Goal: Task Accomplishment & Management: Manage account settings

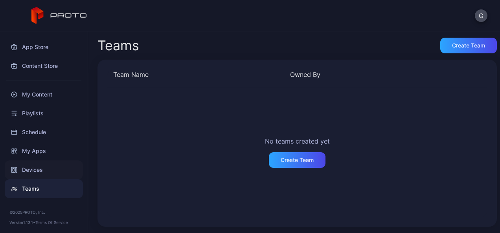
click at [42, 168] on div "Devices" at bounding box center [44, 170] width 78 height 19
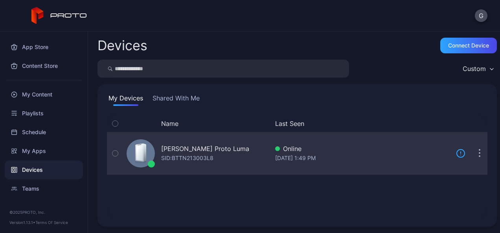
click at [471, 152] on button "button" at bounding box center [479, 154] width 16 height 16
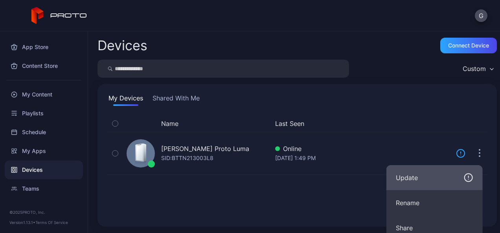
click at [434, 176] on div "Update" at bounding box center [434, 177] width 77 height 9
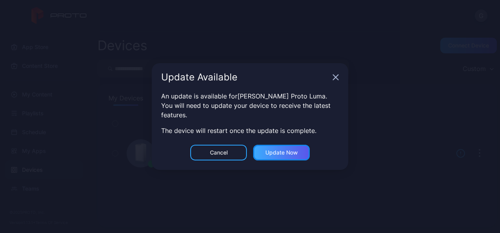
click at [275, 152] on div "Update now" at bounding box center [281, 153] width 33 height 6
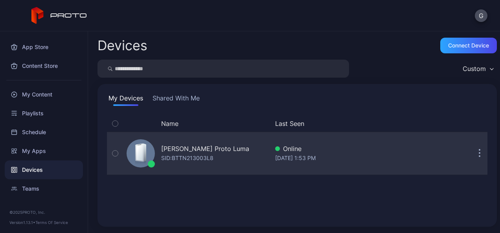
click at [413, 152] on div "Online" at bounding box center [362, 148] width 174 height 9
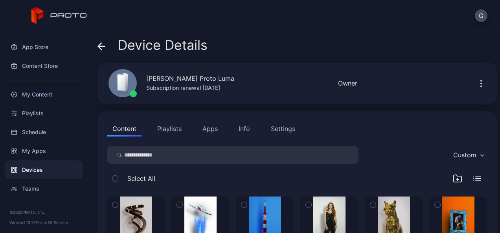
click at [476, 81] on icon "button" at bounding box center [480, 83] width 9 height 9
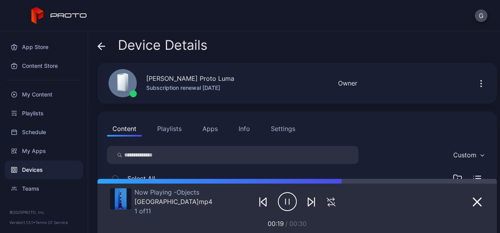
click at [430, 35] on div "Device Details [PERSON_NAME] Proto Luma Subscription renewal [DATE] Online Last…" at bounding box center [294, 132] width 412 height 202
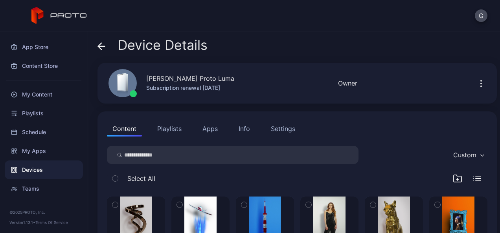
click at [476, 88] on icon "button" at bounding box center [480, 83] width 9 height 9
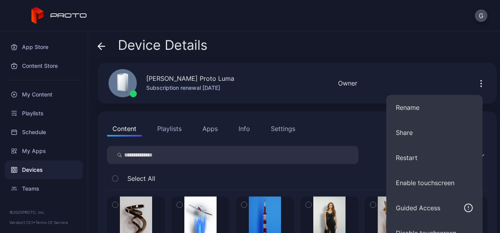
click at [476, 88] on icon "button" at bounding box center [480, 83] width 9 height 9
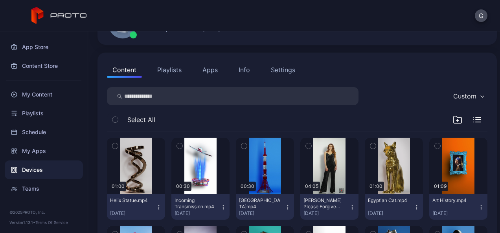
scroll to position [49, 0]
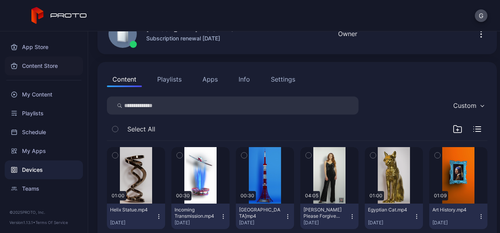
click at [53, 65] on div "Content Store" at bounding box center [44, 66] width 78 height 19
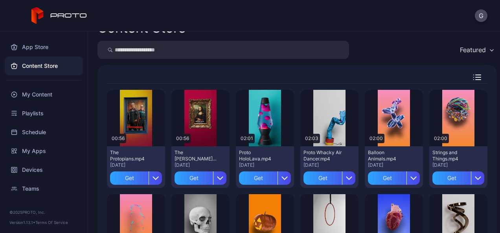
scroll to position [24, 0]
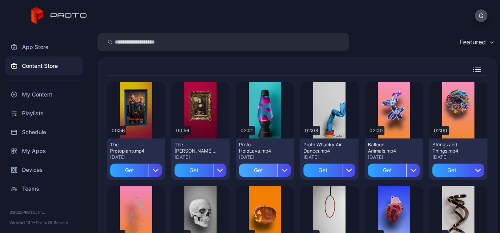
click at [255, 170] on div "Get" at bounding box center [258, 170] width 38 height 13
click at [182, 171] on div "Get" at bounding box center [193, 170] width 38 height 13
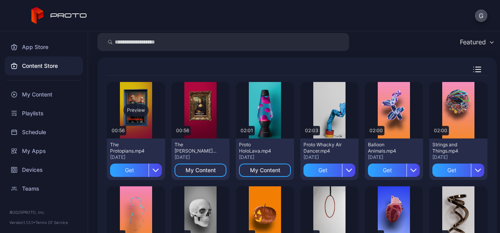
click at [131, 126] on div "Preview" at bounding box center [136, 110] width 58 height 57
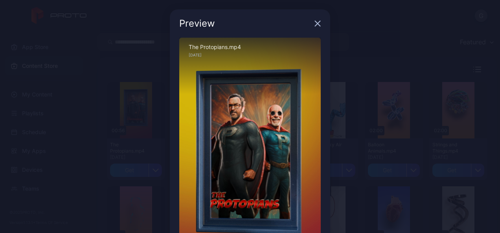
click at [314, 22] on icon "button" at bounding box center [317, 23] width 6 height 6
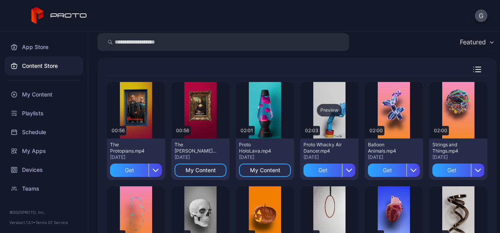
click at [322, 111] on div "Preview" at bounding box center [329, 110] width 25 height 13
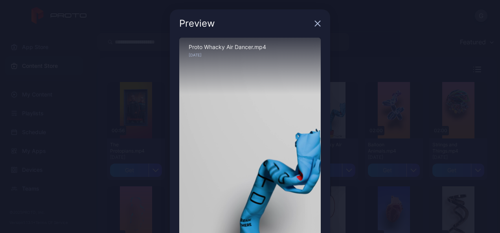
click at [309, 25] on div "Preview" at bounding box center [250, 23] width 160 height 28
click at [315, 25] on icon "button" at bounding box center [317, 23] width 5 height 5
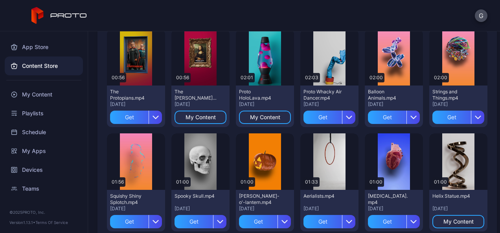
scroll to position [0, 0]
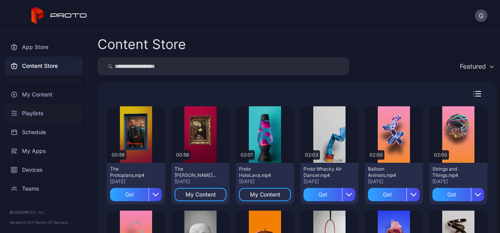
click at [35, 114] on div "Playlists" at bounding box center [44, 113] width 78 height 19
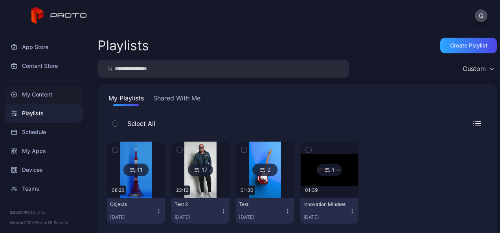
click at [40, 95] on div "My Content" at bounding box center [44, 94] width 78 height 19
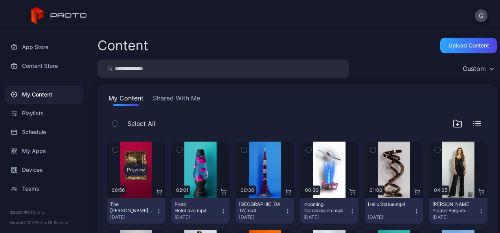
click at [130, 164] on div "Preview" at bounding box center [135, 170] width 25 height 13
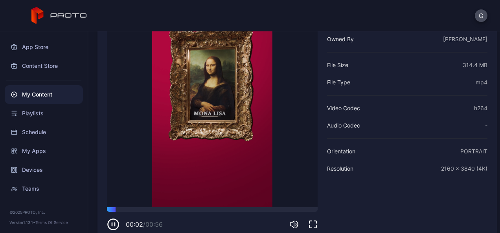
scroll to position [91, 0]
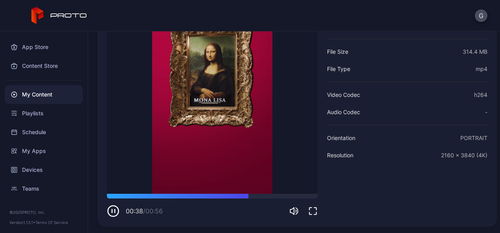
click at [51, 96] on div "My Content" at bounding box center [44, 94] width 78 height 19
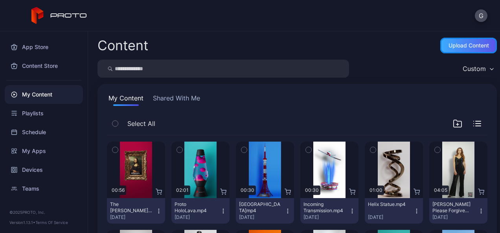
click at [456, 46] on div "Upload Content" at bounding box center [468, 45] width 40 height 6
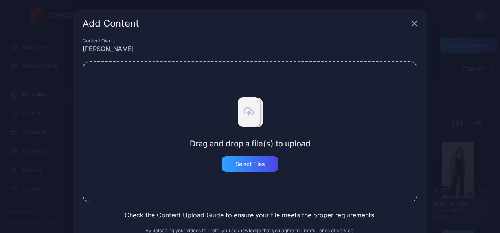
click at [411, 20] on div "Add Content" at bounding box center [249, 23] width 353 height 28
click at [411, 24] on icon "button" at bounding box center [414, 23] width 6 height 6
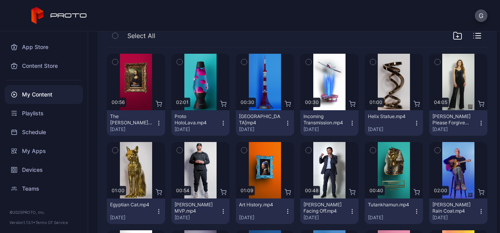
scroll to position [96, 0]
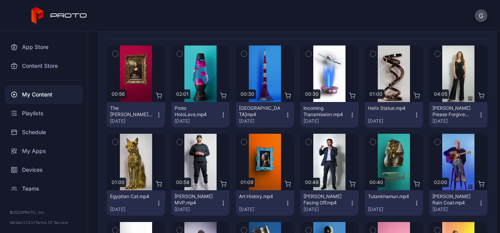
click at [221, 114] on icon "button" at bounding box center [223, 115] width 6 height 6
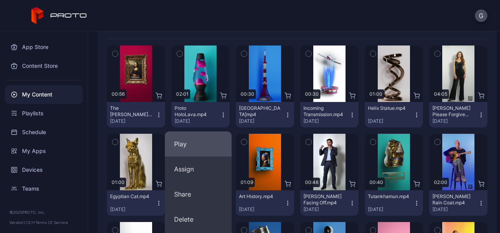
click at [184, 147] on button "Play" at bounding box center [198, 144] width 67 height 25
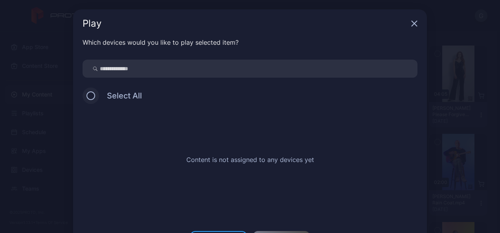
click at [86, 97] on button at bounding box center [90, 96] width 9 height 9
click at [89, 94] on button at bounding box center [90, 96] width 9 height 9
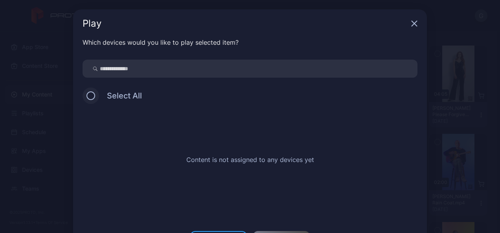
click at [89, 94] on button at bounding box center [90, 96] width 9 height 9
click at [411, 22] on icon "button" at bounding box center [414, 23] width 6 height 6
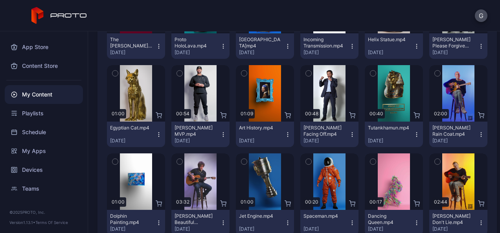
scroll to position [167, 0]
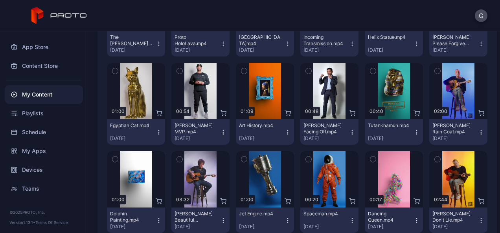
click at [196, 40] on div "Proto HoloLava.mp4" at bounding box center [195, 40] width 43 height 13
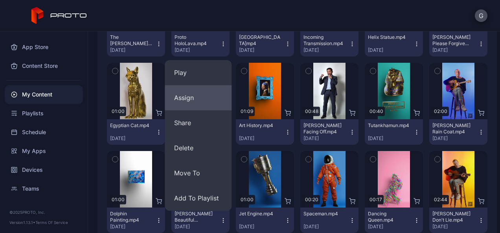
click at [189, 97] on button "Assign" at bounding box center [198, 97] width 67 height 25
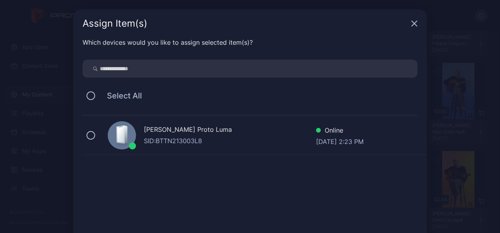
click at [89, 131] on div "[PERSON_NAME] Proto [PERSON_NAME]: BTTN213003L8 Online [DATE] 2:23 PM" at bounding box center [254, 135] width 344 height 39
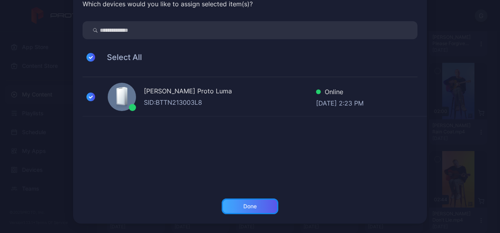
click at [255, 207] on div "Done" at bounding box center [250, 207] width 57 height 16
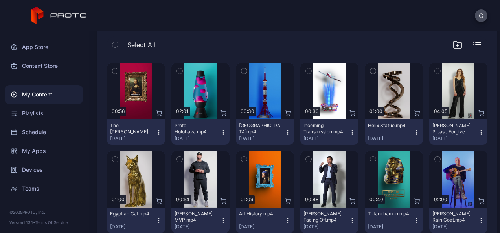
scroll to position [57, 0]
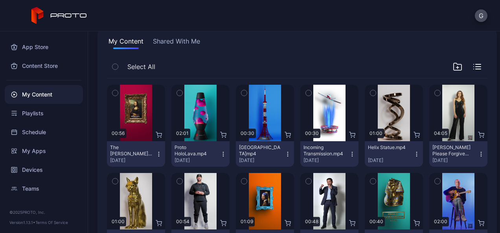
click at [115, 93] on icon "button" at bounding box center [115, 93] width 2 height 1
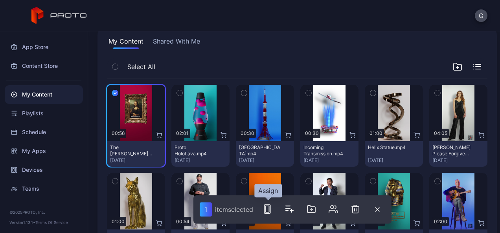
click at [269, 208] on icon "button" at bounding box center [266, 209] width 9 height 9
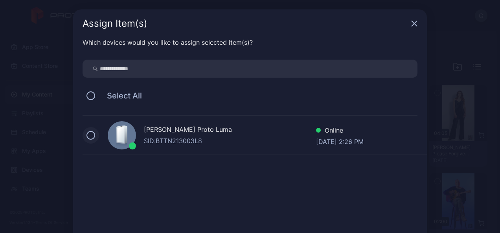
click at [86, 134] on button at bounding box center [90, 135] width 9 height 9
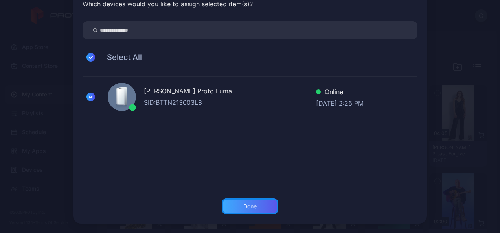
click at [244, 205] on div "Done" at bounding box center [249, 206] width 13 height 6
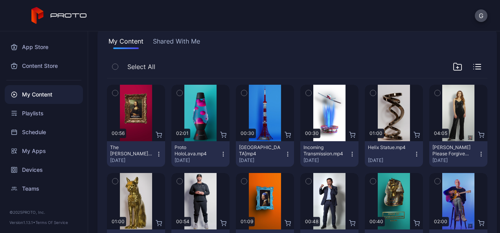
click at [434, 21] on div "G" at bounding box center [250, 15] width 500 height 31
click at [232, 50] on div "My Content Shared With Me Select All Preview 00:56 The [PERSON_NAME] [PERSON_NA…" at bounding box center [296, 237] width 399 height 421
click at [245, 7] on div "G" at bounding box center [250, 15] width 500 height 31
drag, startPoint x: 245, startPoint y: 7, endPoint x: 303, endPoint y: 56, distance: 76.4
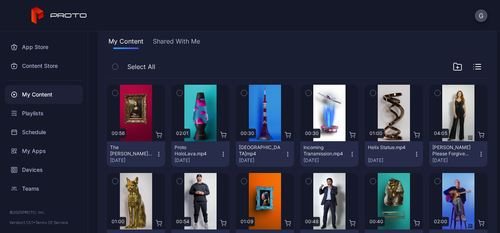
click at [303, 56] on div "My Content Shared With Me Select All Preview 00:56 The [PERSON_NAME] [PERSON_NA…" at bounding box center [296, 237] width 399 height 421
click at [59, 98] on div "My Content" at bounding box center [44, 94] width 78 height 19
click at [168, 60] on div "Select All" at bounding box center [297, 69] width 380 height 20
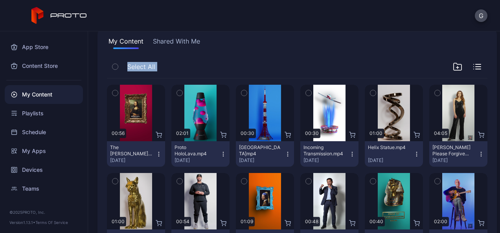
drag, startPoint x: 168, startPoint y: 60, endPoint x: 227, endPoint y: 63, distance: 58.6
click at [227, 63] on div "Select All" at bounding box center [297, 69] width 380 height 20
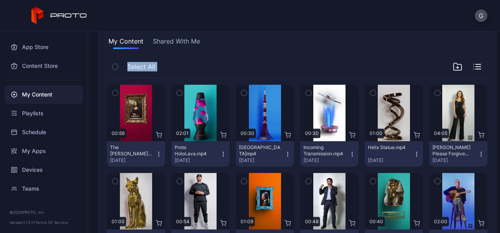
click at [473, 66] on icon "button" at bounding box center [477, 66] width 8 height 5
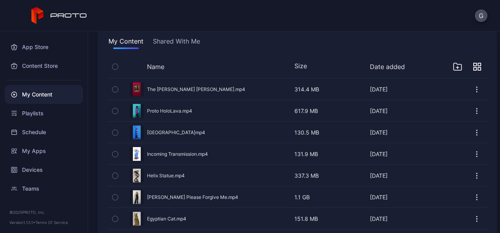
click at [38, 171] on div "Devices" at bounding box center [44, 170] width 78 height 19
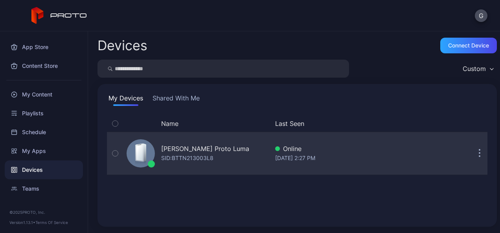
click at [181, 159] on div "SID: BTTN213003L8" at bounding box center [187, 158] width 52 height 9
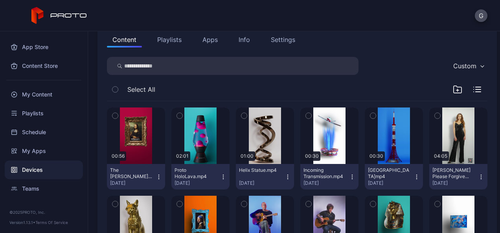
scroll to position [100, 0]
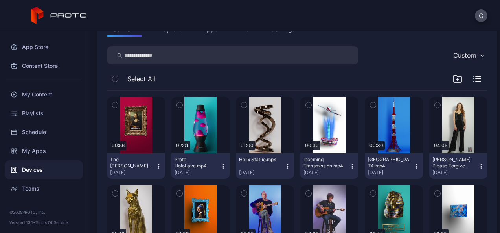
click at [203, 154] on button "Proto HoloLava.mp4 [DATE]" at bounding box center [200, 167] width 58 height 26
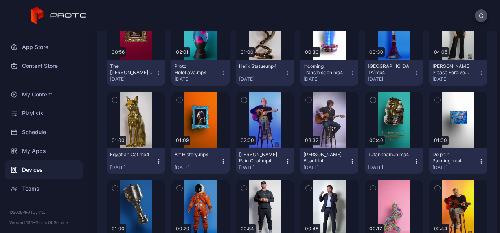
scroll to position [195, 0]
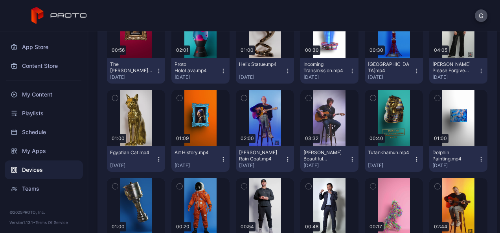
click at [220, 71] on icon "button" at bounding box center [223, 71] width 6 height 6
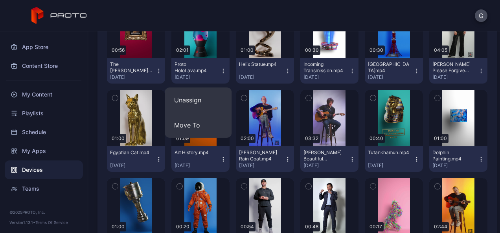
click at [220, 71] on icon "button" at bounding box center [223, 71] width 6 height 6
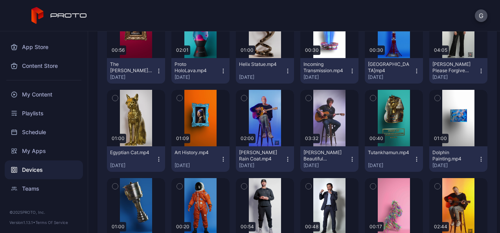
click at [205, 69] on div "Proto HoloLava.mp4" at bounding box center [195, 67] width 43 height 13
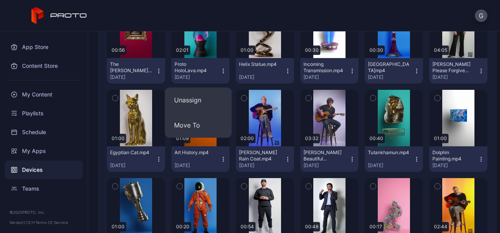
click at [205, 69] on div "Proto HoloLava.mp4" at bounding box center [195, 67] width 43 height 13
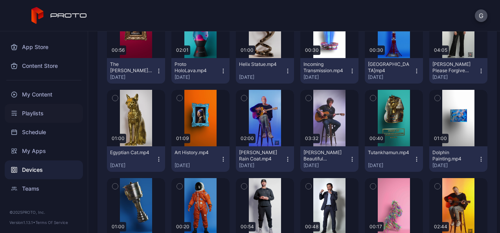
click at [46, 112] on div "Playlists" at bounding box center [44, 113] width 78 height 19
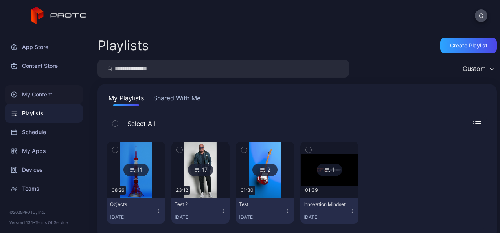
click at [56, 97] on div "My Content" at bounding box center [44, 94] width 78 height 19
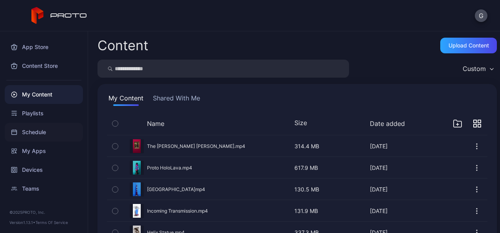
click at [47, 137] on div "Schedule" at bounding box center [44, 132] width 78 height 19
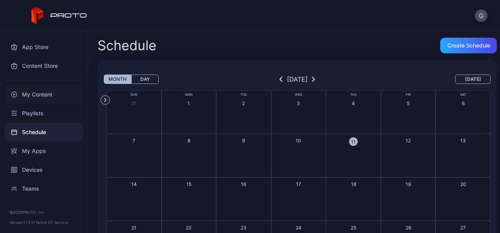
click at [48, 94] on div "My Content" at bounding box center [44, 94] width 78 height 19
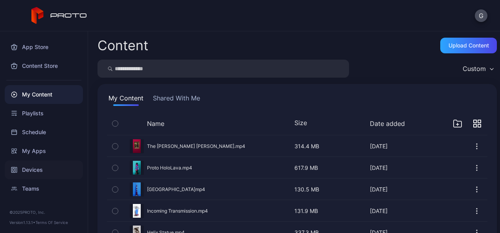
click at [40, 167] on div "Devices" at bounding box center [44, 170] width 78 height 19
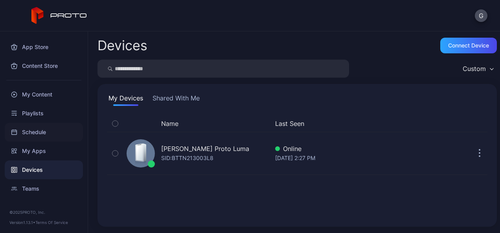
click at [39, 132] on div "Schedule" at bounding box center [44, 132] width 78 height 19
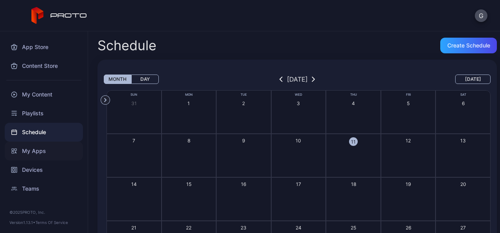
click at [38, 150] on div "My Apps" at bounding box center [44, 151] width 78 height 19
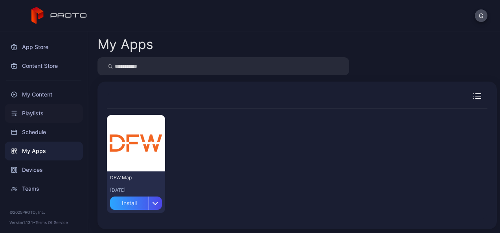
click at [40, 114] on div "Playlists" at bounding box center [44, 113] width 78 height 19
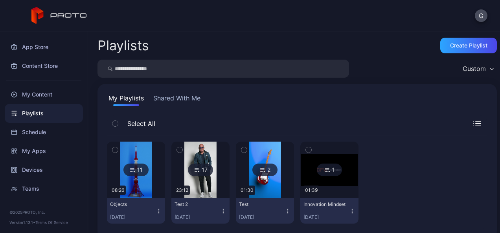
click at [388, 78] on div "Playlists Create Playlist Custom My Playlists Shared With Me Select All 11 08:2…" at bounding box center [294, 132] width 412 height 202
drag, startPoint x: 388, startPoint y: 78, endPoint x: 371, endPoint y: 69, distance: 19.5
click at [371, 69] on div "Custom" at bounding box center [296, 69] width 399 height 18
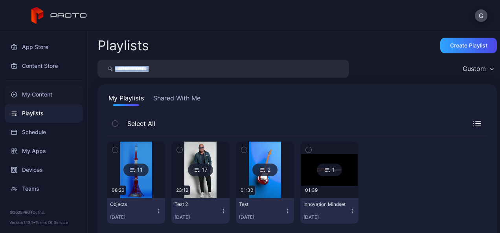
click at [44, 97] on div "My Content" at bounding box center [44, 94] width 78 height 19
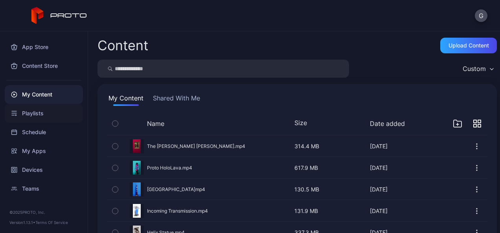
click at [36, 119] on div "Playlists" at bounding box center [44, 113] width 78 height 19
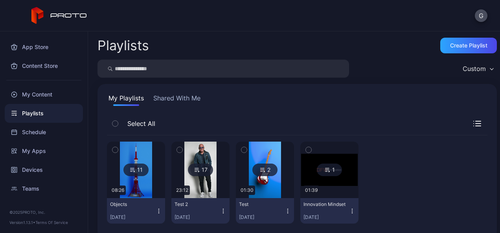
click at [139, 203] on div "Objects" at bounding box center [131, 204] width 43 height 6
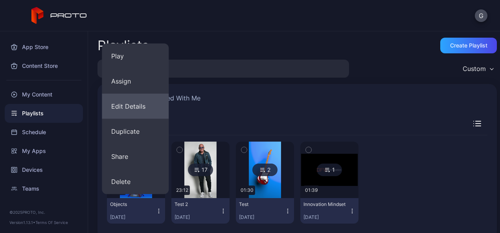
click at [139, 105] on button "Edit Details" at bounding box center [135, 106] width 67 height 25
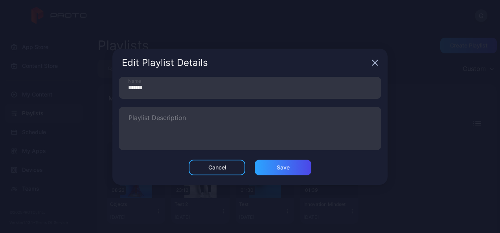
click at [374, 58] on div "Edit Playlist Details" at bounding box center [249, 63] width 275 height 28
click at [374, 62] on icon "button" at bounding box center [374, 62] width 5 height 5
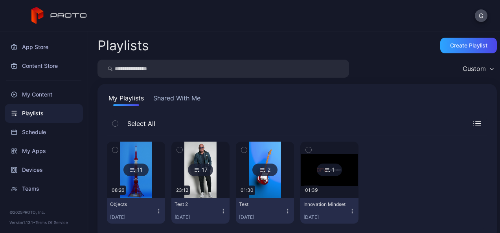
click at [143, 208] on div "Objects [DATE]" at bounding box center [133, 210] width 46 height 19
click at [203, 109] on div "My Playlists Shared With Me Select All 11 08:26 Objects [DATE] 17 23:12 Test 2 …" at bounding box center [296, 162] width 399 height 156
click at [184, 113] on div "My Playlists Shared With Me Select All 11 08:26 Objects [DATE] 17 23:12 Test 2 …" at bounding box center [296, 162] width 399 height 156
click at [128, 203] on div "Objects" at bounding box center [131, 204] width 43 height 6
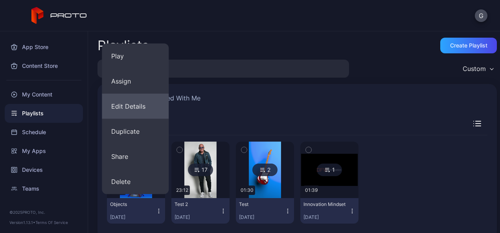
click at [133, 107] on button "Edit Details" at bounding box center [135, 106] width 67 height 25
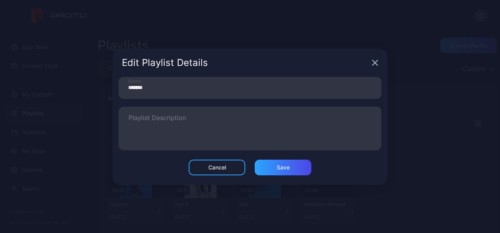
click at [372, 60] on icon "button" at bounding box center [374, 62] width 5 height 5
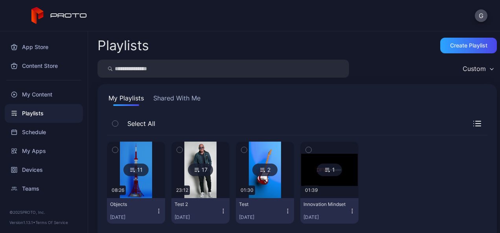
click at [135, 167] on icon at bounding box center [132, 169] width 6 height 9
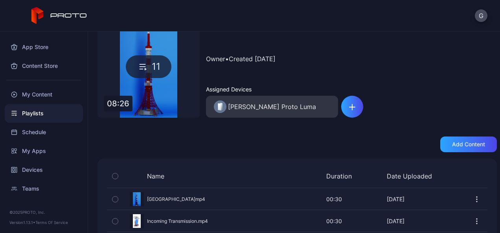
scroll to position [52, 0]
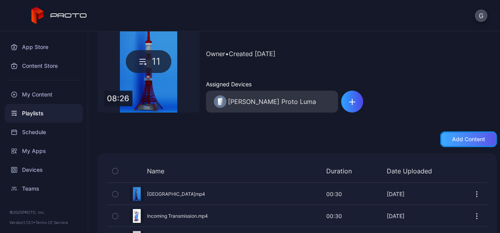
click at [457, 141] on div "Add content" at bounding box center [468, 139] width 33 height 6
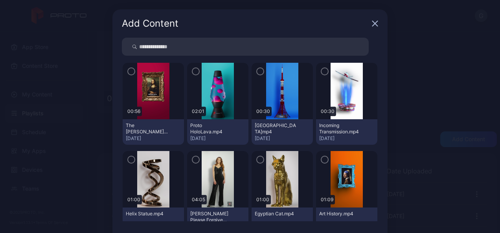
click at [192, 71] on icon "button" at bounding box center [195, 71] width 6 height 9
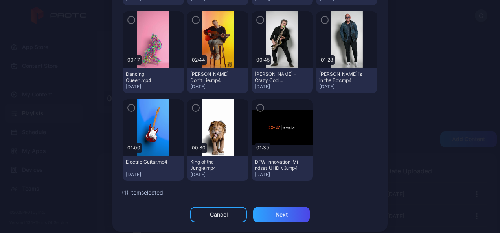
scroll to position [48, 0]
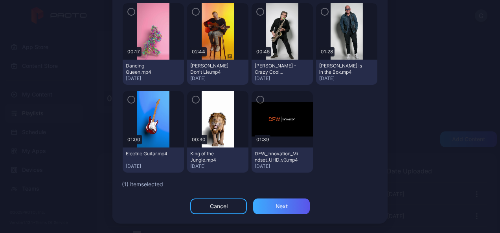
click at [270, 210] on div "Next" at bounding box center [281, 207] width 57 height 16
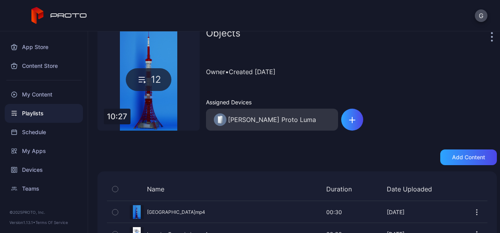
scroll to position [0, 0]
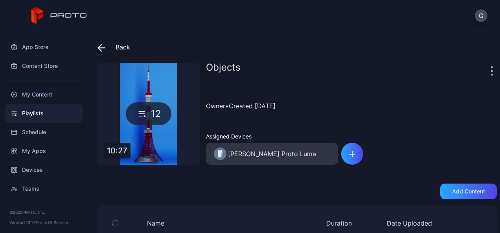
click at [103, 45] on icon at bounding box center [101, 48] width 8 height 8
